Goal: Task Accomplishment & Management: Manage account settings

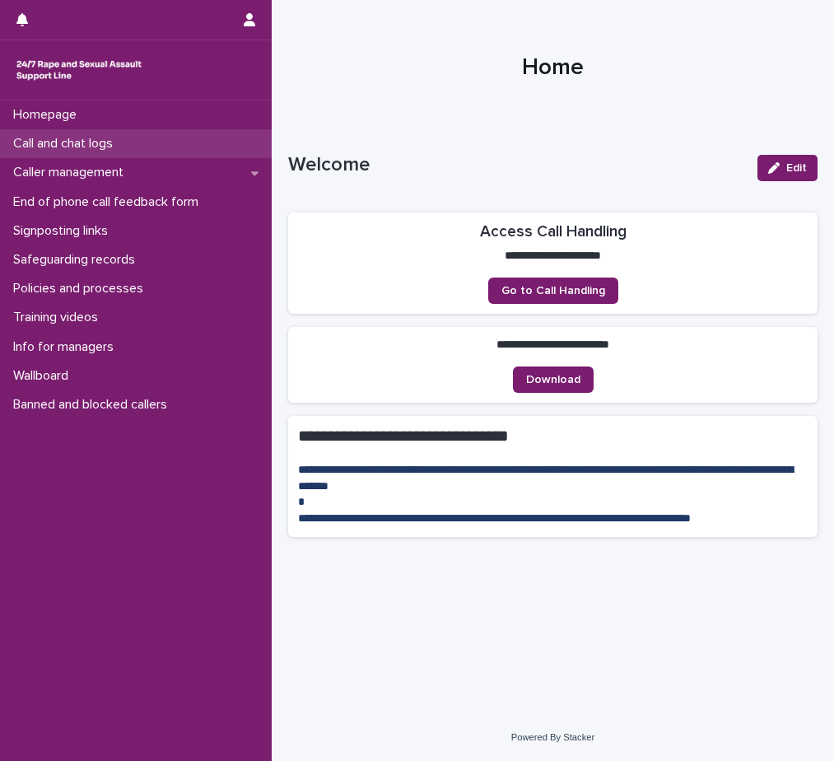
click at [78, 143] on p "Call and chat logs" at bounding box center [66, 144] width 119 height 16
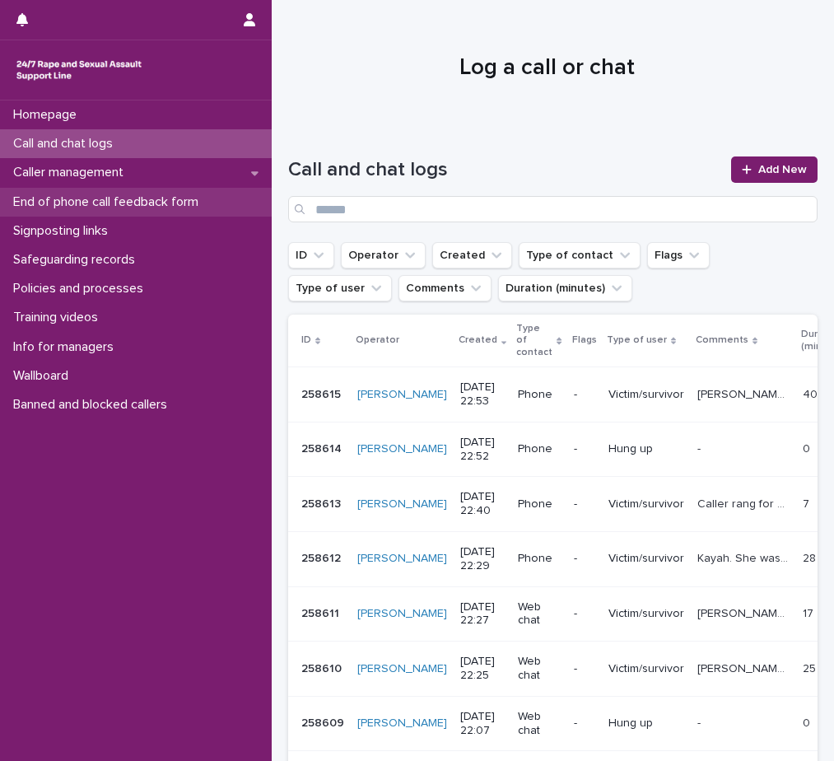
click at [118, 202] on p "End of phone call feedback form" at bounding box center [109, 202] width 205 height 16
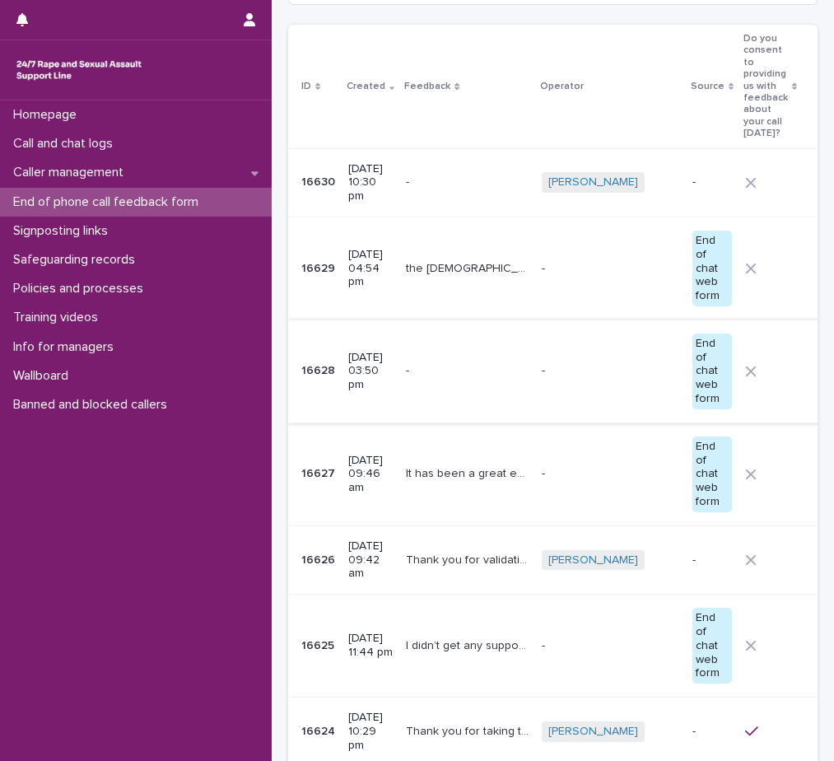
scroll to position [247, 0]
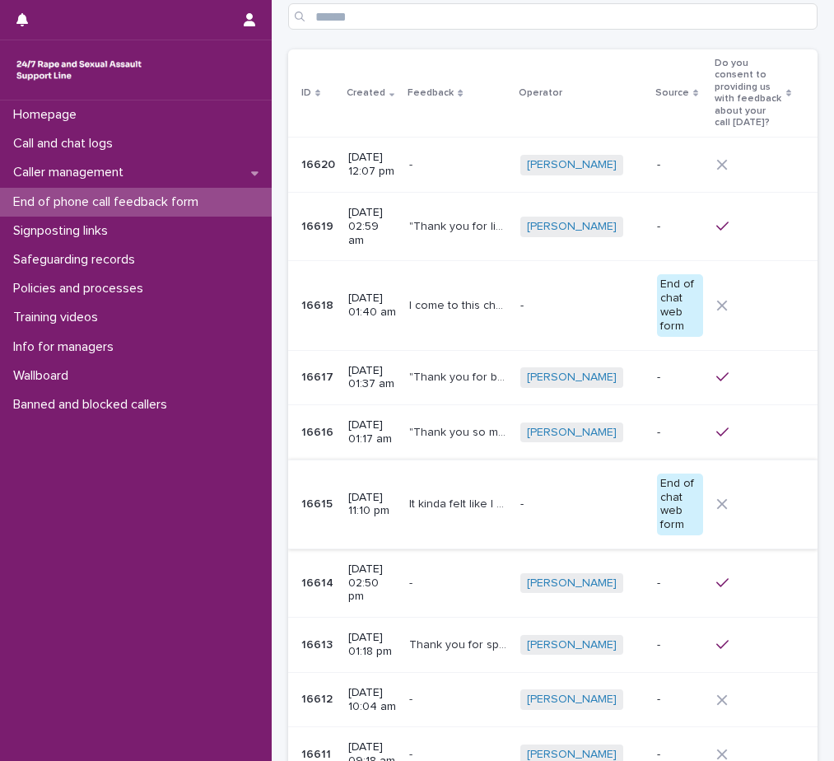
scroll to position [54, 0]
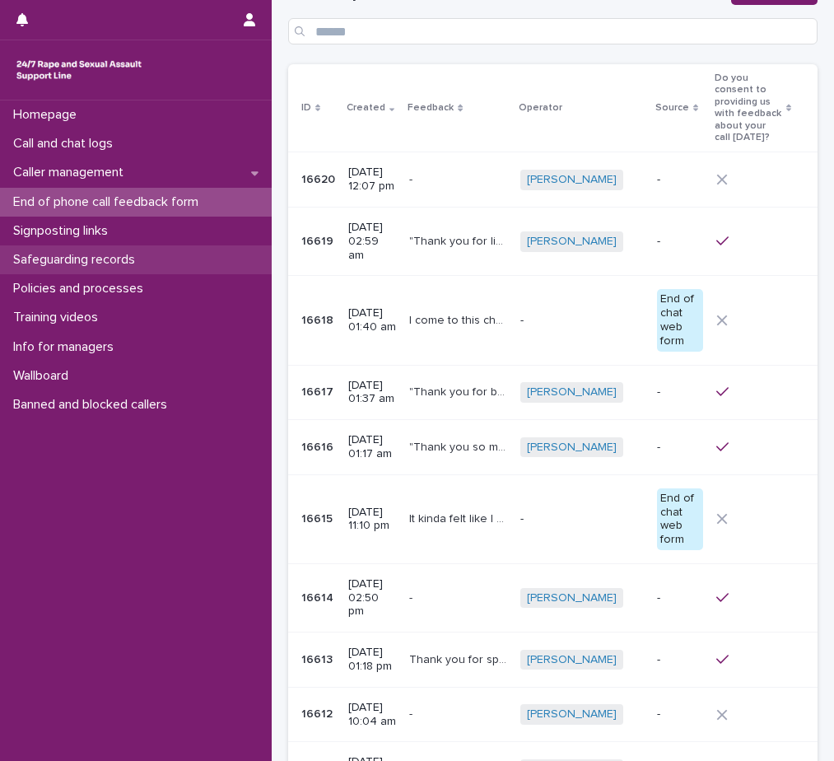
click at [104, 263] on p "Safeguarding records" at bounding box center [78, 260] width 142 height 16
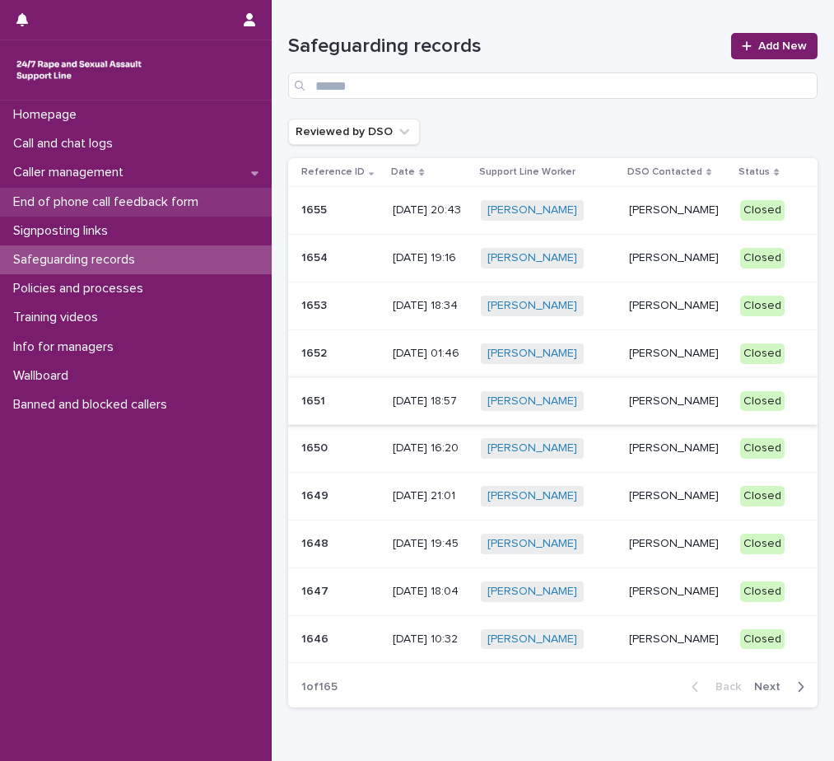
click at [127, 198] on p "End of phone call feedback form" at bounding box center [109, 202] width 205 height 16
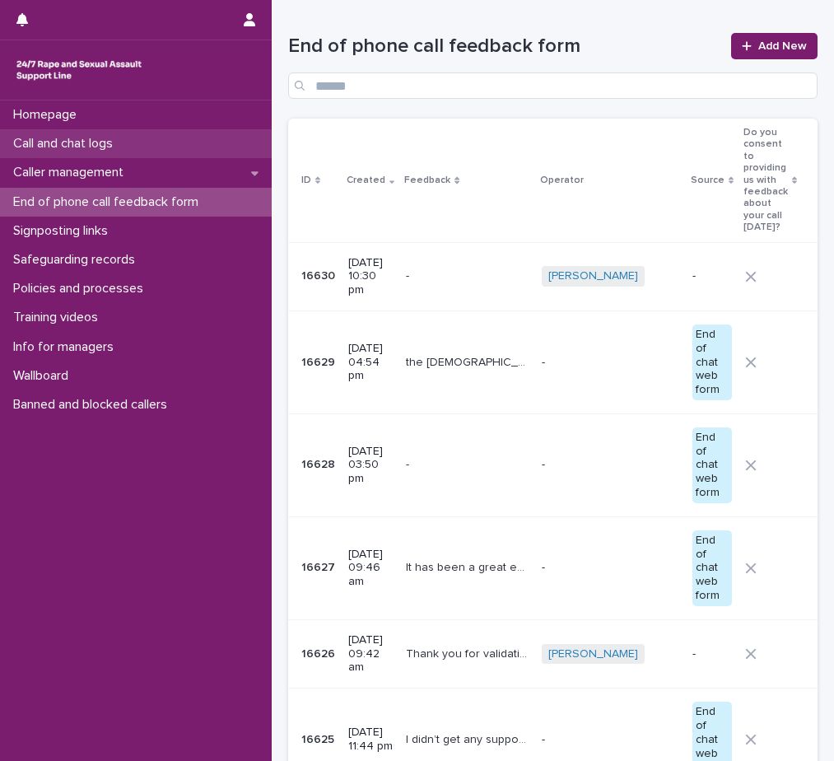
click at [76, 134] on div "Call and chat logs" at bounding box center [136, 143] width 272 height 29
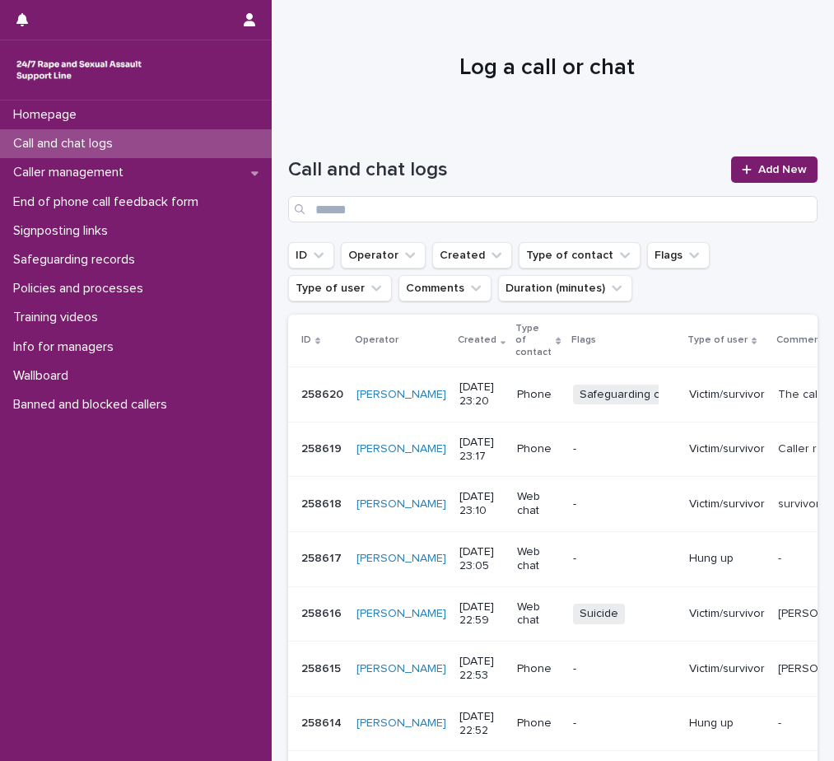
click at [778, 392] on p "The caller sounded very young and childlike. He shared (minimal) details about …" at bounding box center [825, 392] width 95 height 17
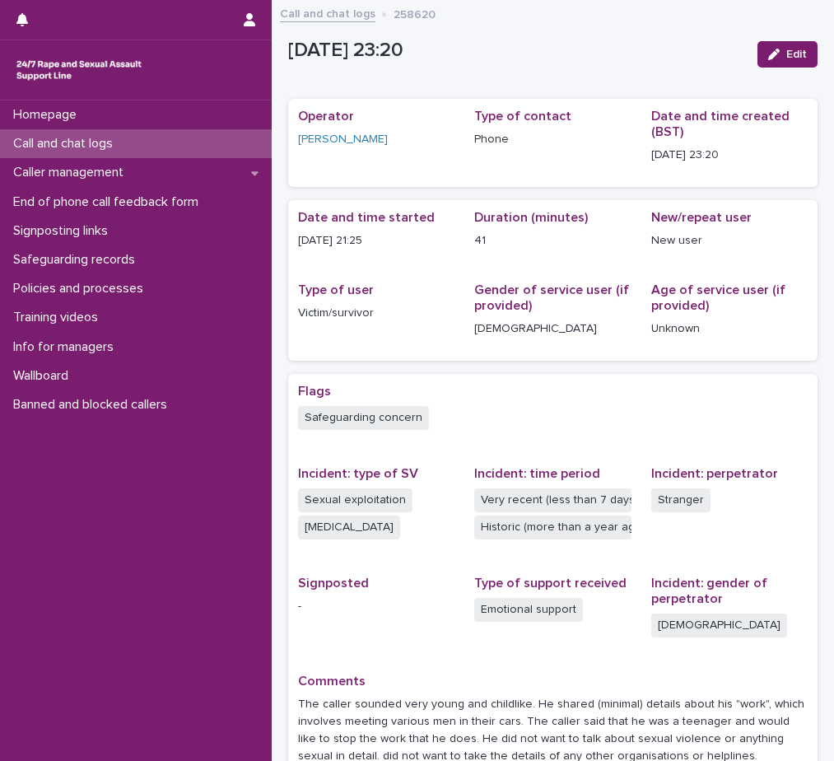
scroll to position [82, 0]
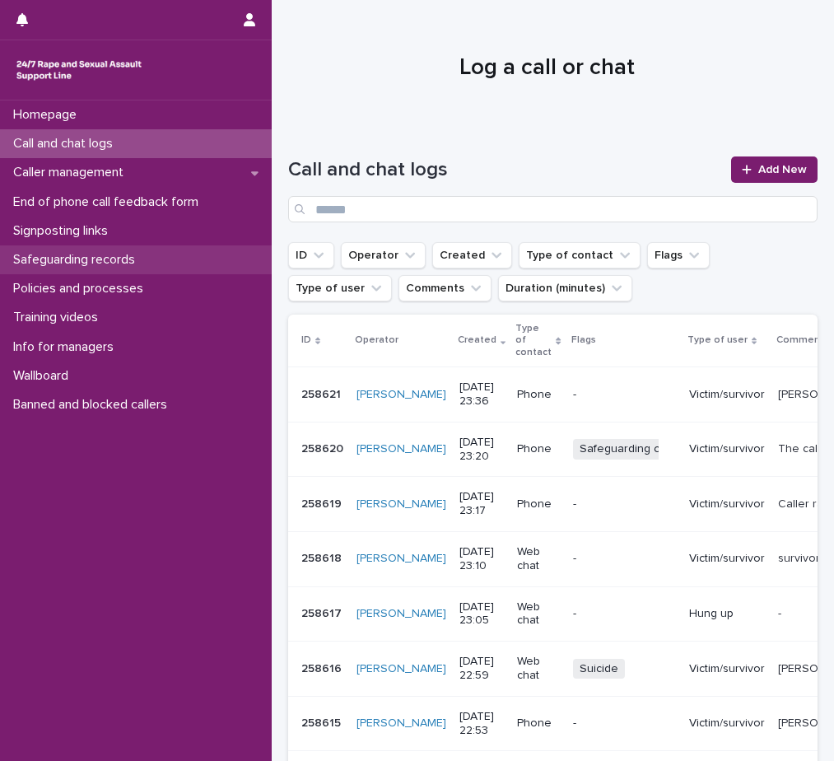
click at [88, 258] on p "Safeguarding records" at bounding box center [78, 260] width 142 height 16
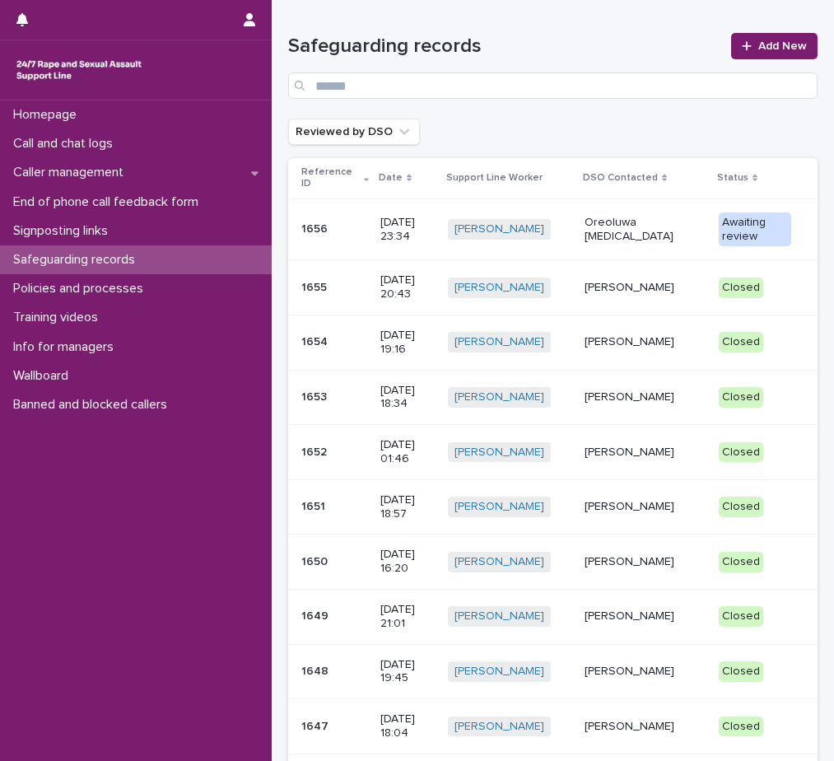
click at [613, 224] on p "Oreoluwa [MEDICAL_DATA]" at bounding box center [644, 230] width 121 height 28
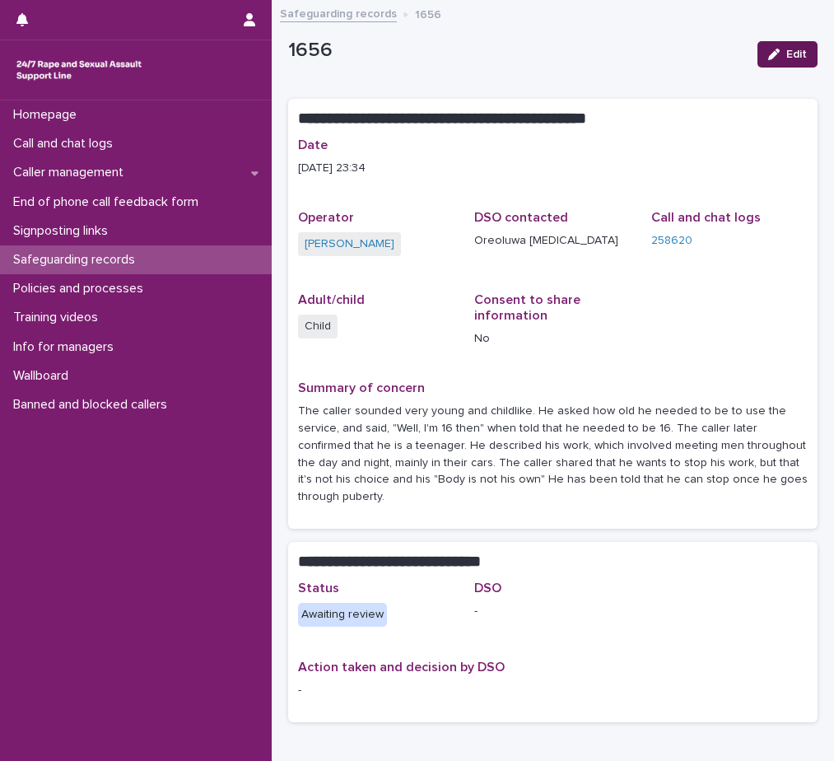
click at [786, 57] on span "Edit" at bounding box center [796, 55] width 21 height 12
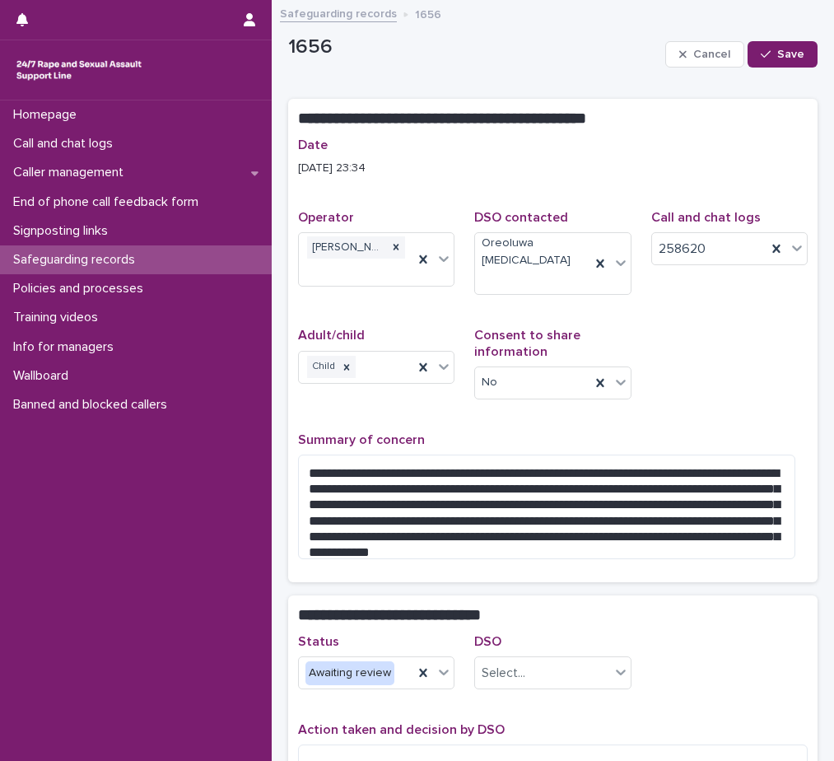
scroll to position [82, 0]
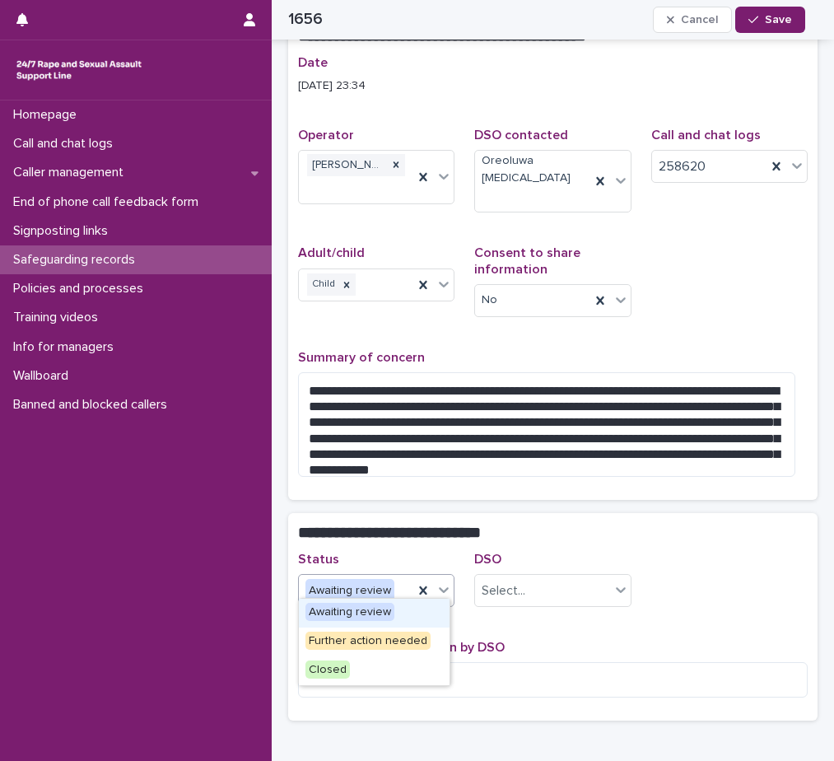
click at [435, 581] on icon at bounding box center [443, 589] width 16 height 16
click at [338, 672] on span "Closed" at bounding box center [327, 669] width 44 height 18
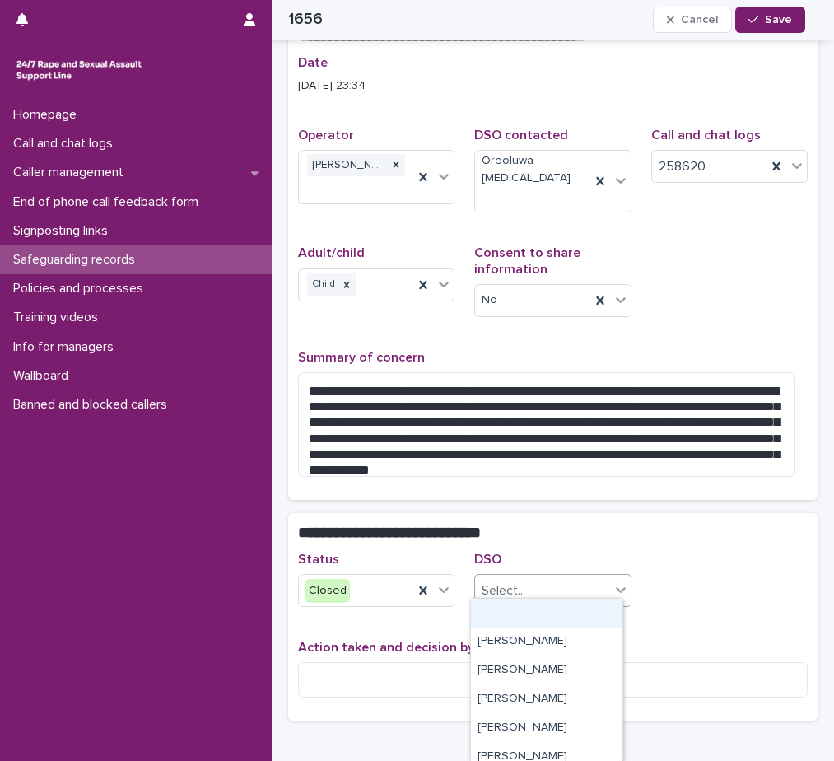
click at [556, 577] on div "Select..." at bounding box center [542, 590] width 134 height 27
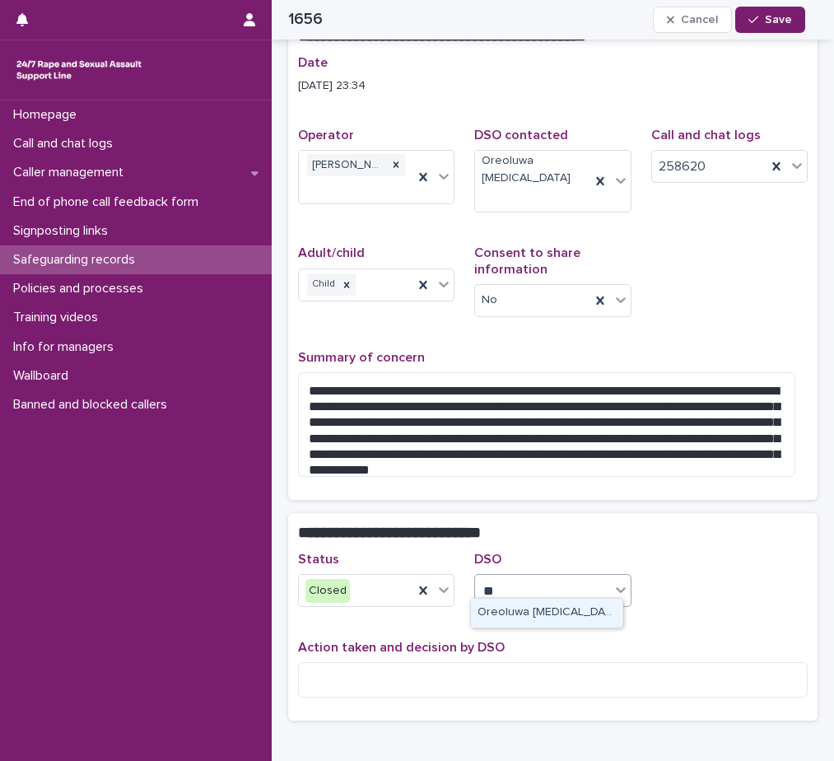
type input "***"
click at [547, 605] on div "Oreoluwa [MEDICAL_DATA]" at bounding box center [546, 612] width 151 height 29
type input "*"
type input "***"
click at [520, 616] on div "Oreoluwa [MEDICAL_DATA]" at bounding box center [546, 612] width 151 height 29
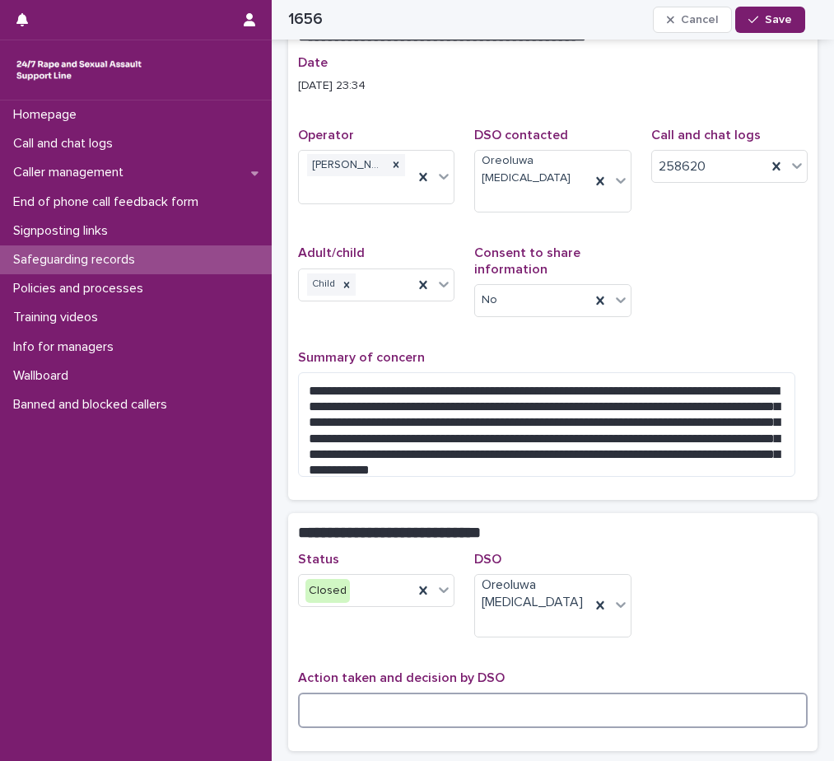
click at [337, 692] on textarea at bounding box center [552, 709] width 509 height 35
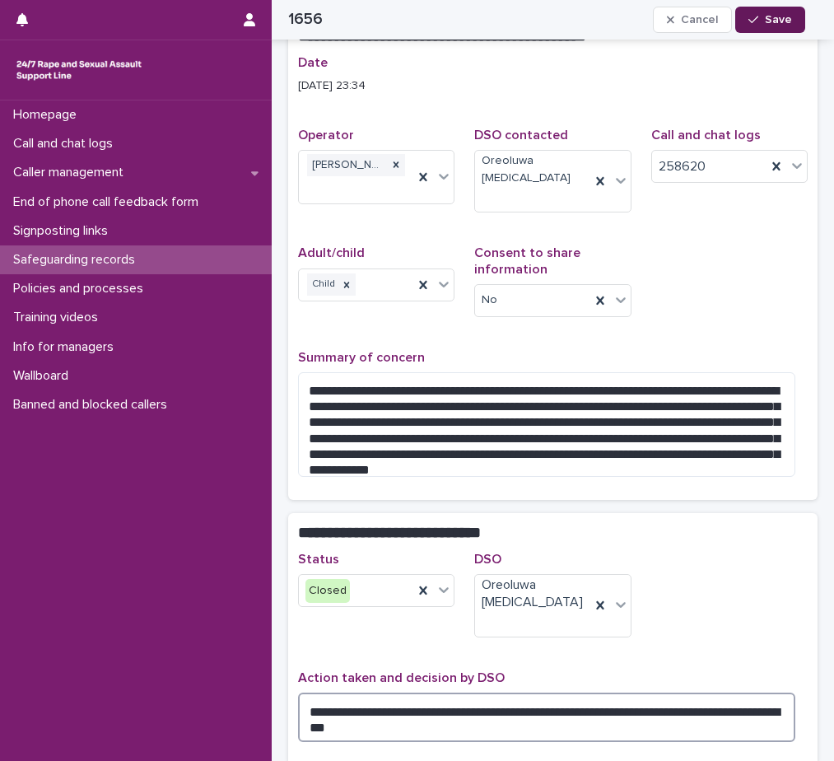
type textarea "**********"
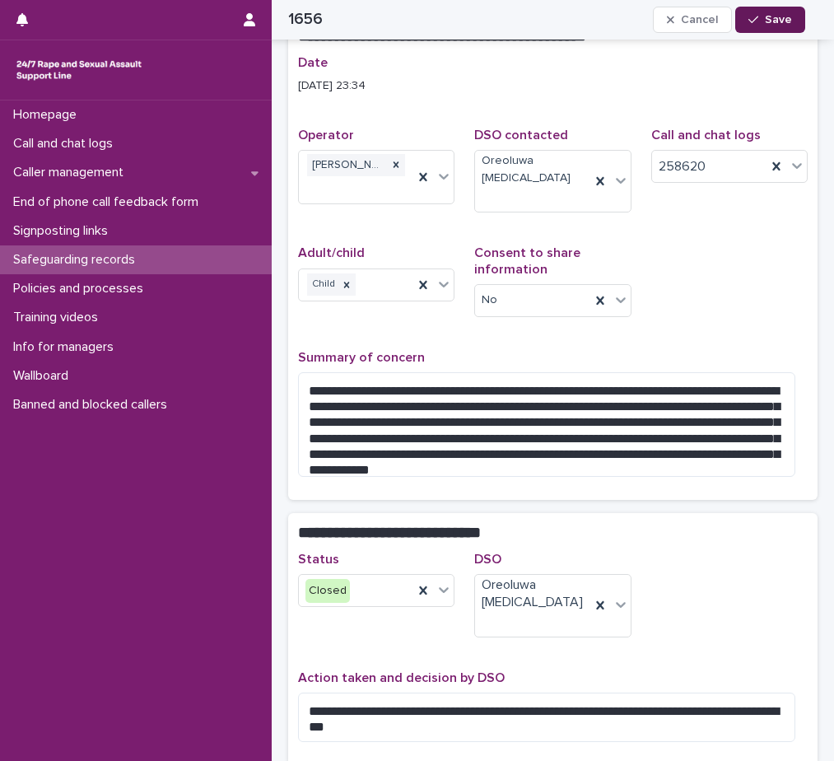
click at [756, 23] on icon "button" at bounding box center [753, 20] width 10 height 12
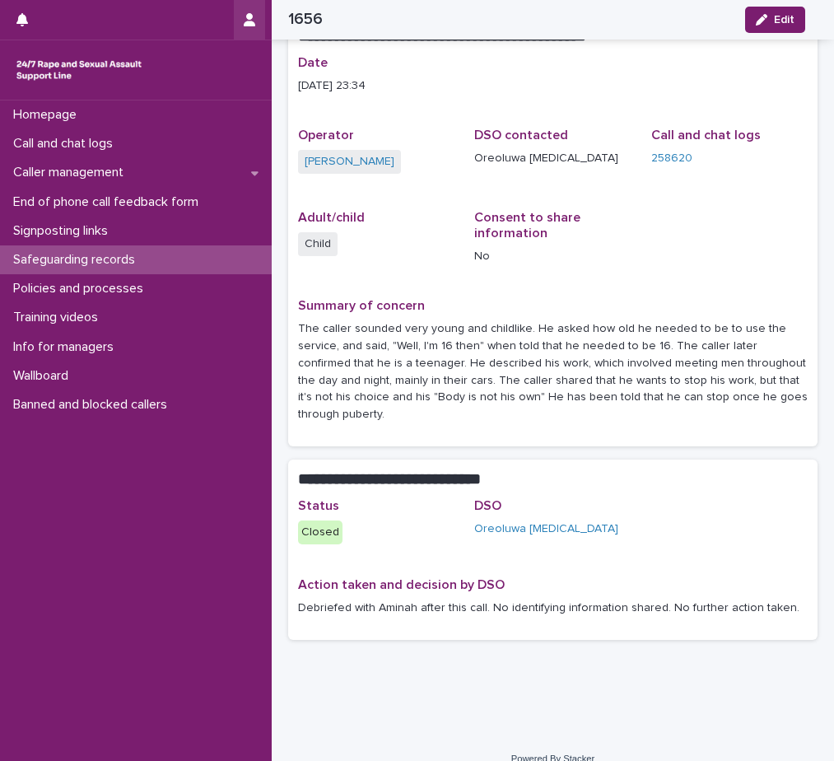
scroll to position [40, 0]
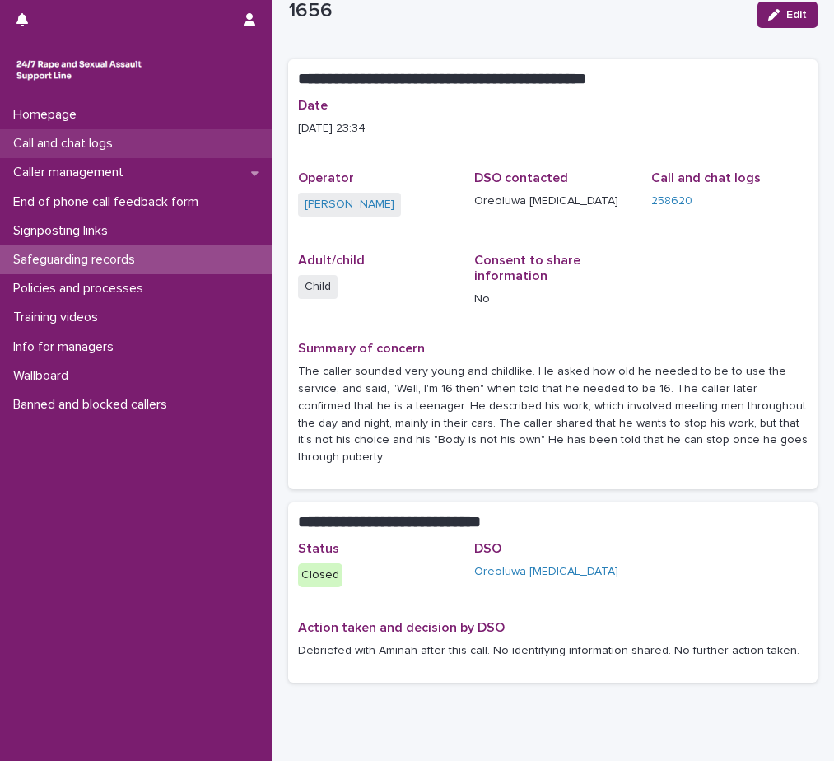
click at [43, 149] on p "Call and chat logs" at bounding box center [66, 144] width 119 height 16
